Goal: Task Accomplishment & Management: Use online tool/utility

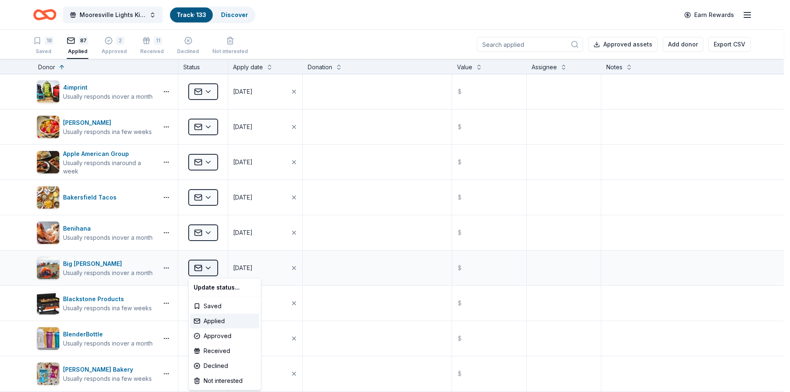
click at [203, 266] on html "Mooresville Lights Kickoff Fundraiser Track · 133 Discover Earn Rewards 18 Save…" at bounding box center [395, 196] width 790 height 392
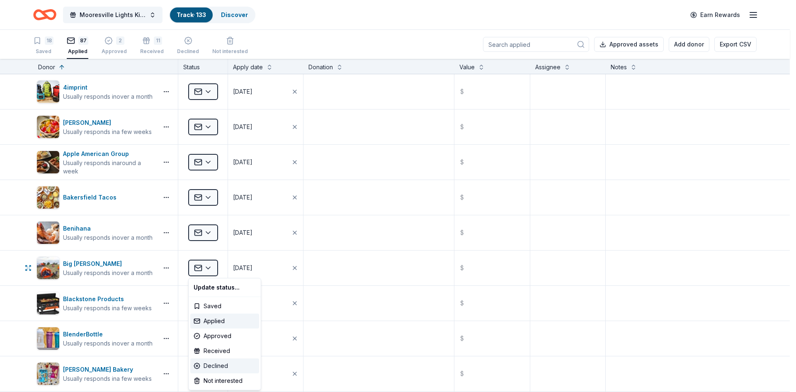
click at [210, 363] on div "Declined" at bounding box center [224, 365] width 69 height 15
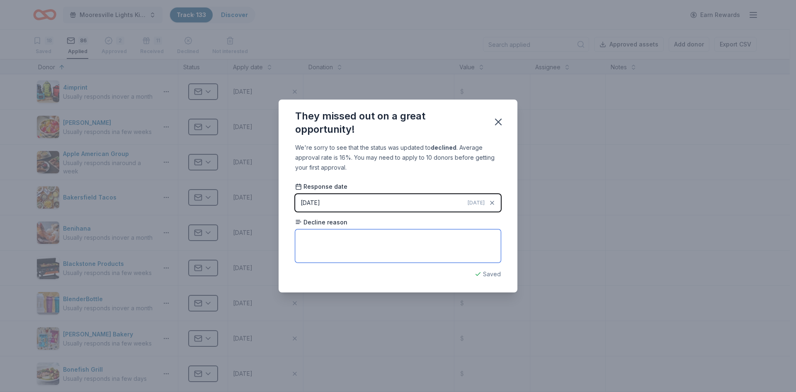
click at [313, 246] on textarea at bounding box center [398, 245] width 206 height 33
type textarea "Said they are a small company and they dont donate"
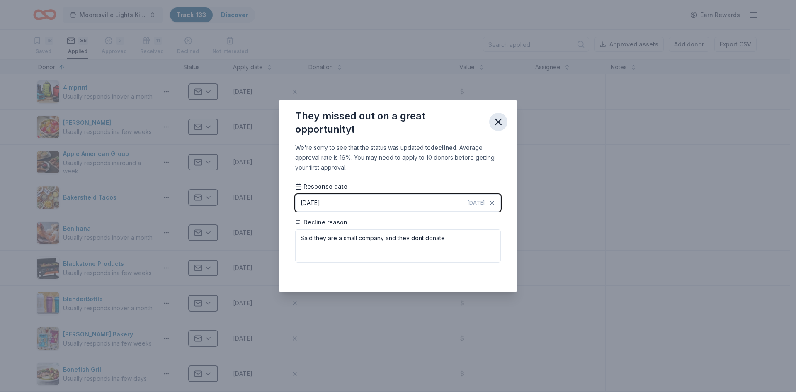
click at [498, 124] on icon "button" at bounding box center [498, 122] width 12 height 12
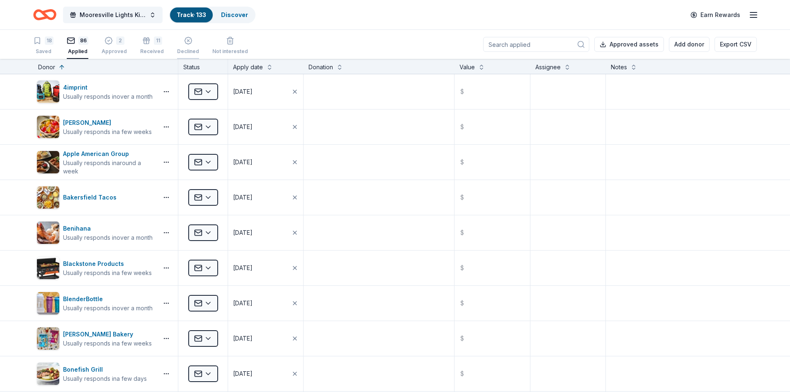
click at [187, 49] on div "Declined" at bounding box center [188, 47] width 22 height 7
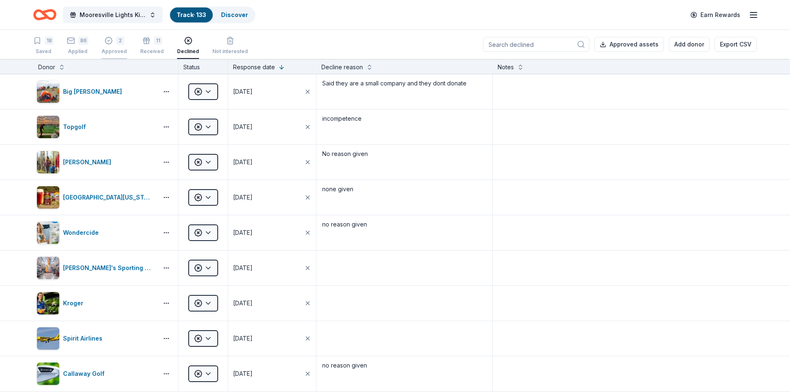
click at [109, 45] on div "2 Approved" at bounding box center [114, 45] width 25 height 18
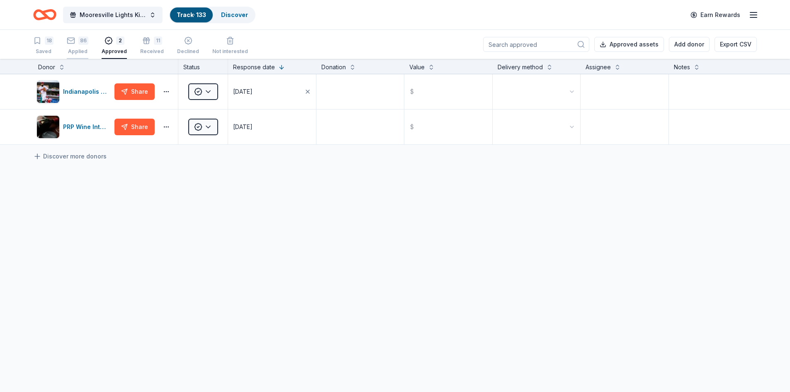
click at [70, 42] on icon "button" at bounding box center [71, 40] width 8 height 8
